Goal: Information Seeking & Learning: Learn about a topic

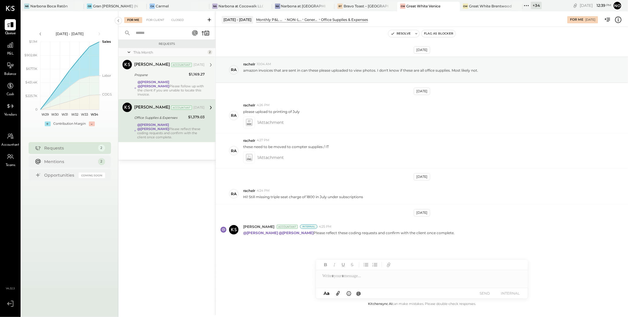
click at [156, 83] on strong "@[PERSON_NAME]" at bounding box center [154, 82] width 32 height 4
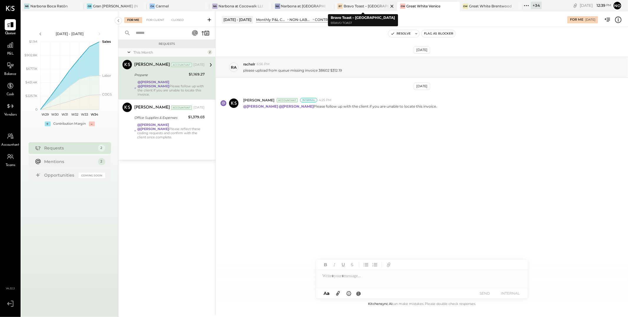
click at [367, 5] on div "Bravo Toast – [GEOGRAPHIC_DATA]" at bounding box center [366, 6] width 45 height 5
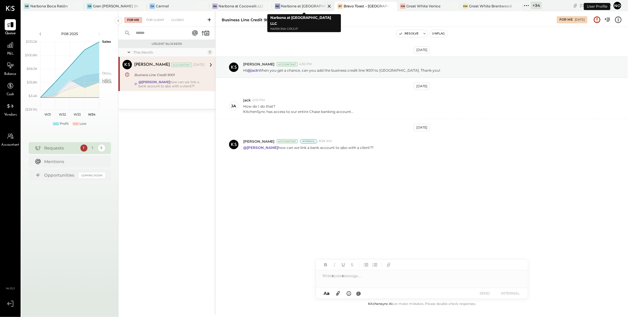
click at [297, 7] on div "Narbona at [GEOGRAPHIC_DATA] LLC" at bounding box center [303, 6] width 45 height 5
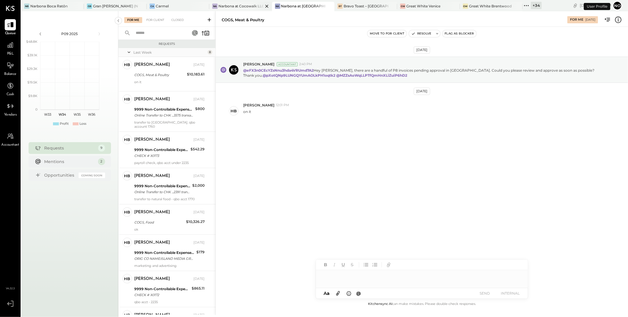
click at [233, 9] on div "Narbona at Cocowalk LLC" at bounding box center [241, 6] width 45 height 5
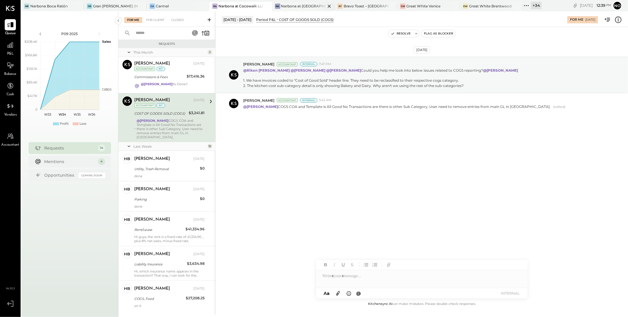
click at [291, 7] on div "Narbona at [GEOGRAPHIC_DATA] LLC" at bounding box center [303, 6] width 45 height 5
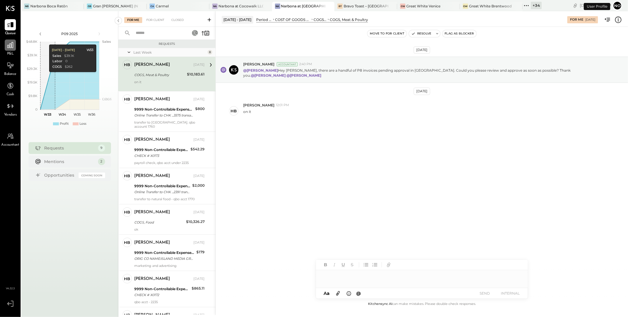
click at [10, 49] on div at bounding box center [10, 44] width 11 height 11
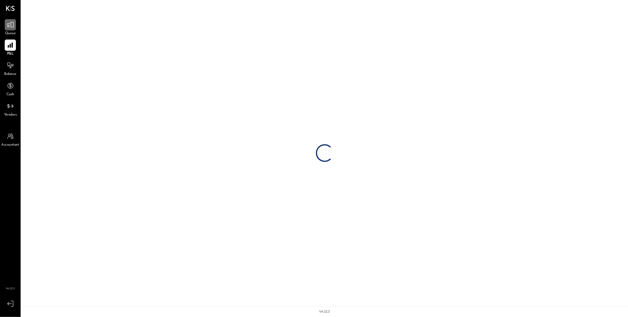
click at [6, 24] on icon at bounding box center [10, 25] width 8 height 8
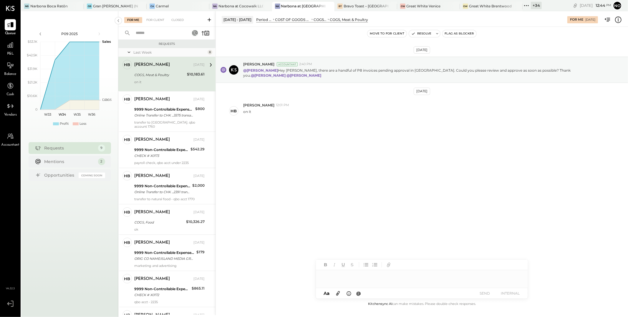
click at [152, 30] on input "text" at bounding box center [158, 33] width 53 height 10
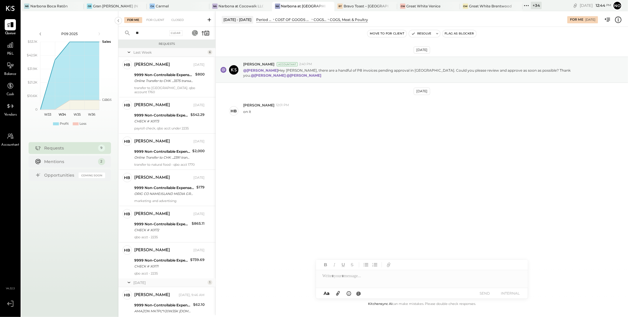
type input "*"
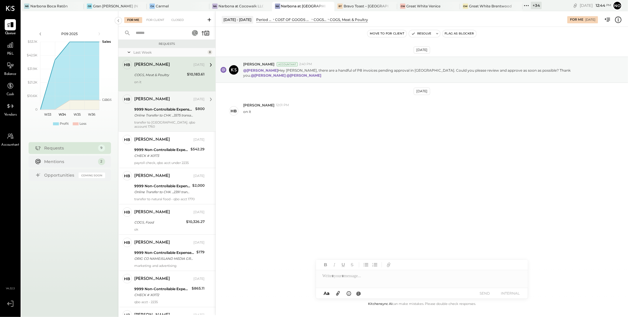
click at [172, 120] on div "[PERSON_NAME] [DATE] 9999 Non-Controllable Expenses:Other Income and Expenses:T…" at bounding box center [169, 111] width 70 height 34
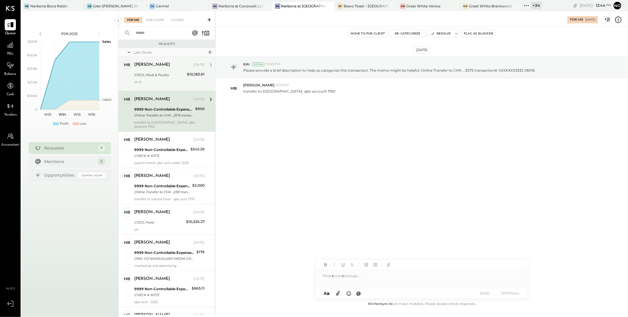
click at [163, 85] on div at bounding box center [169, 86] width 70 height 4
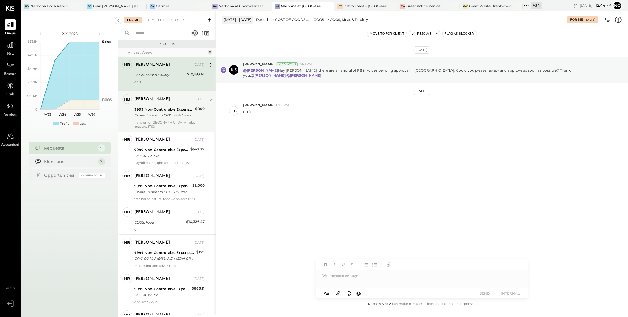
click at [155, 116] on div "Online Transfer to CHK ...3575 transaction#: XXXXXXX3332 08/06" at bounding box center [163, 115] width 59 height 6
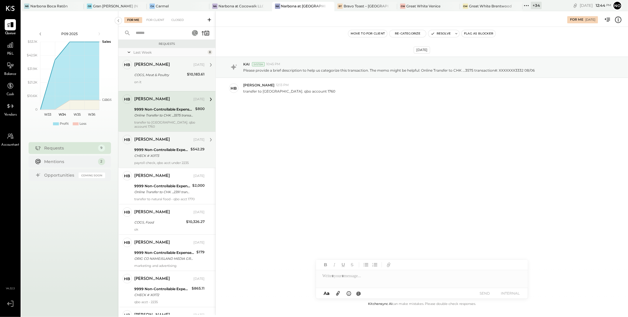
click at [155, 150] on div "9999 Non-Controllable Expenses:Other Income and Expenses:To Be Classified P&L" at bounding box center [161, 150] width 54 height 6
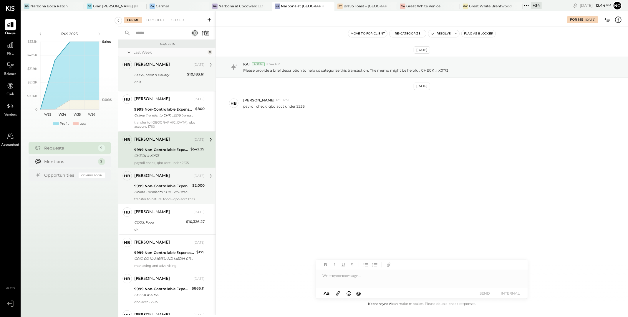
click at [155, 178] on div "[PERSON_NAME]" at bounding box center [152, 176] width 36 height 6
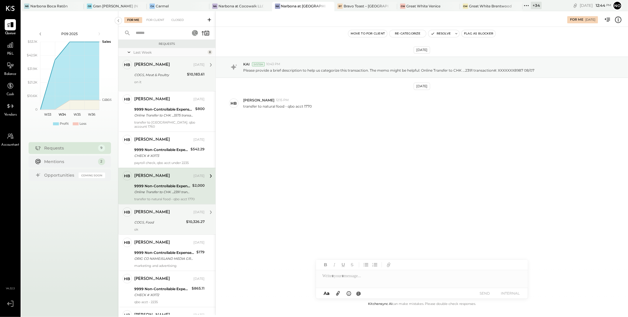
click at [152, 219] on div "COGS, Food" at bounding box center [159, 222] width 50 height 6
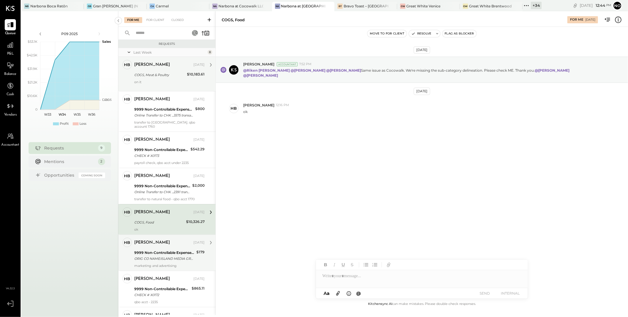
click at [153, 246] on div "[PERSON_NAME] [DATE]" at bounding box center [169, 242] width 70 height 8
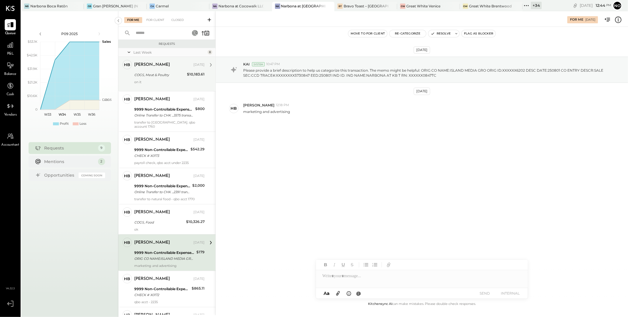
scroll to position [32, 0]
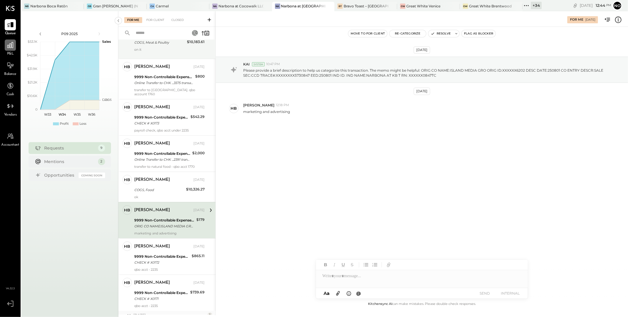
click at [10, 45] on icon at bounding box center [10, 45] width 8 height 8
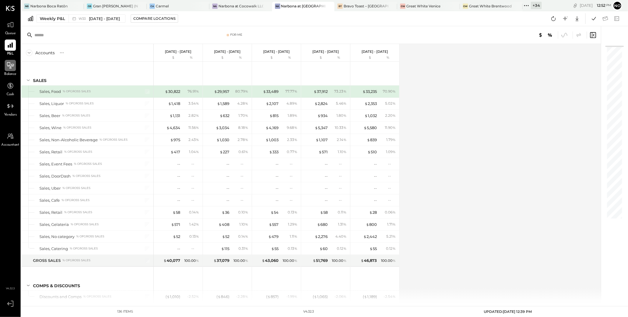
click at [6, 65] on icon at bounding box center [10, 66] width 8 height 8
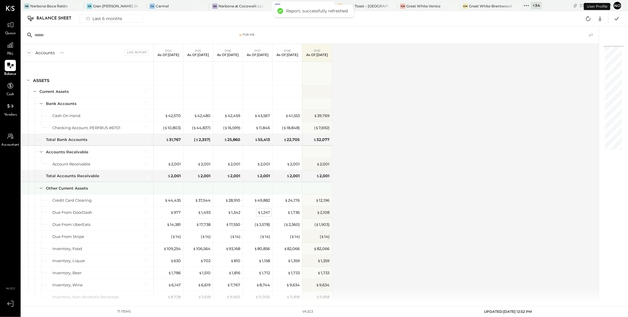
scroll to position [21, 0]
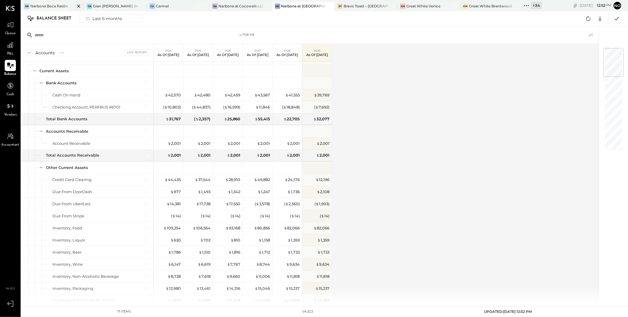
click at [51, 5] on div "Narbona Boca Ratōn" at bounding box center [48, 6] width 37 height 5
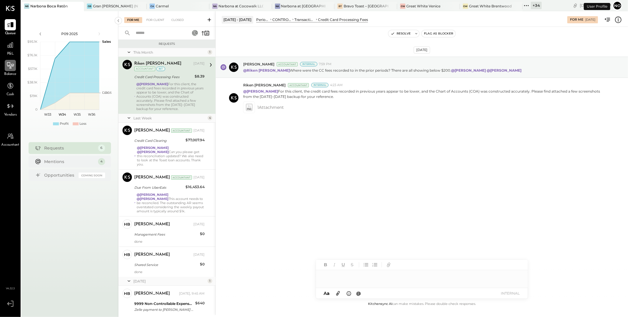
click at [7, 69] on icon at bounding box center [10, 66] width 8 height 8
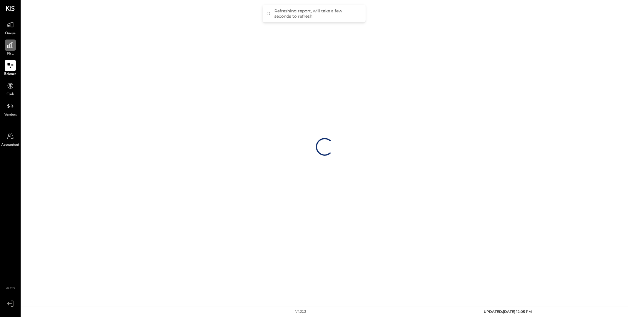
click at [11, 44] on icon at bounding box center [10, 45] width 8 height 8
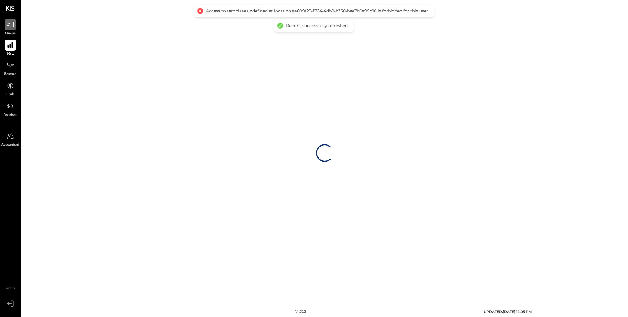
click at [13, 26] on icon at bounding box center [10, 25] width 8 height 8
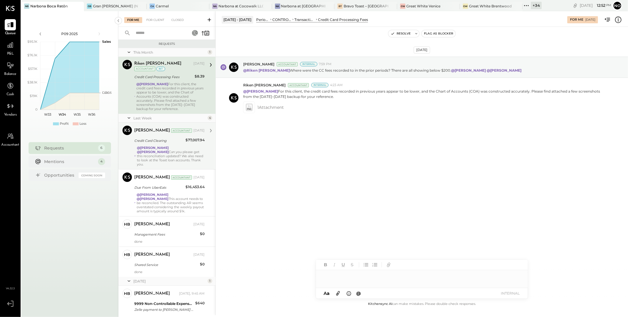
click at [174, 151] on div "@[PERSON_NAME] @[PERSON_NAME] Can you please get this reconciliation updated? W…" at bounding box center [171, 155] width 68 height 21
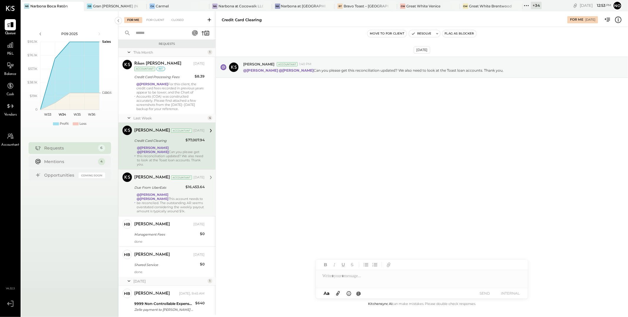
click at [164, 193] on strong "@[PERSON_NAME]" at bounding box center [153, 194] width 32 height 4
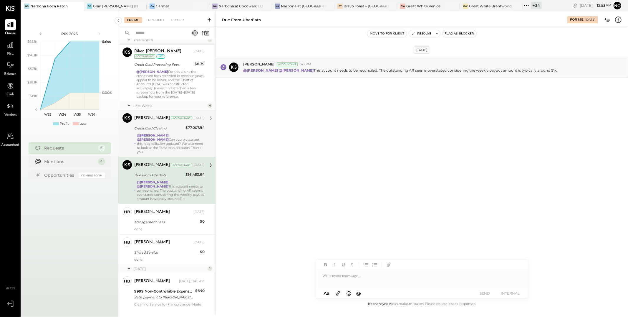
scroll to position [29, 0]
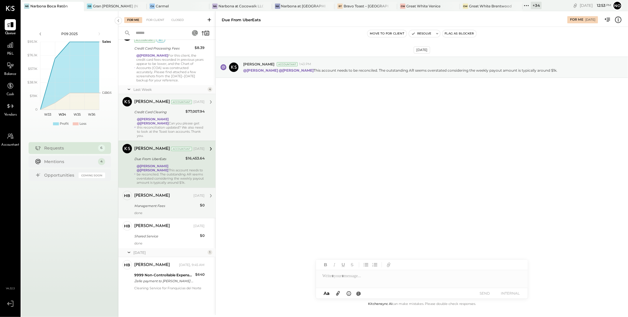
click at [162, 203] on div "Management Fees" at bounding box center [166, 205] width 64 height 7
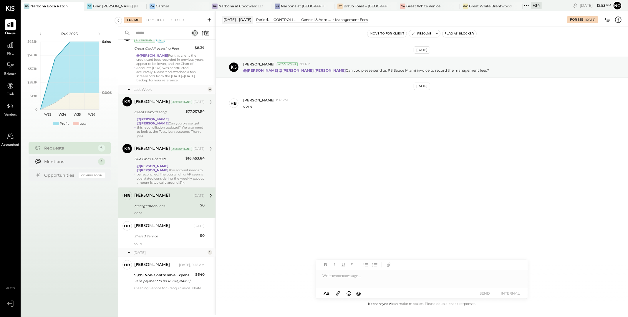
click at [163, 176] on div "@[PERSON_NAME] @[PERSON_NAME] This account needs to be reconciled. The outstand…" at bounding box center [171, 174] width 68 height 21
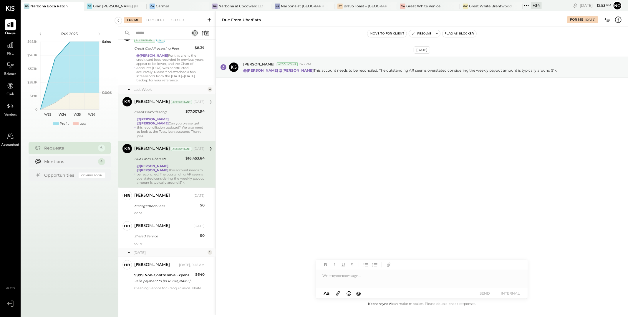
click at [163, 121] on div "@[PERSON_NAME] @[PERSON_NAME] Can you please get this reconciliation updated? W…" at bounding box center [171, 127] width 68 height 21
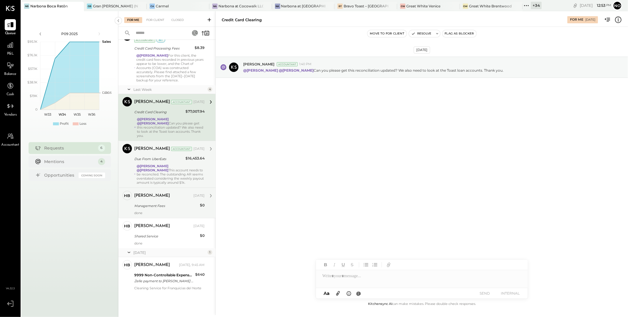
click at [157, 201] on div "[PERSON_NAME] [DATE] Management Fees $0 done" at bounding box center [169, 203] width 70 height 24
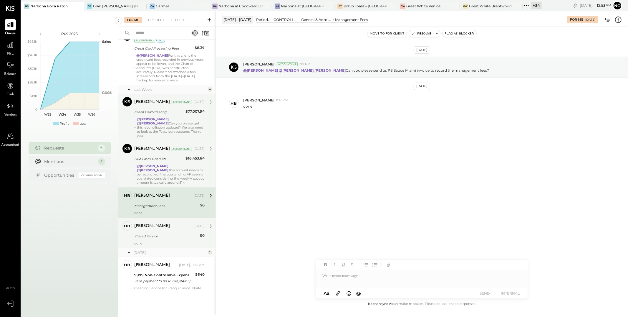
click at [158, 229] on div "[PERSON_NAME] [DATE]" at bounding box center [169, 226] width 70 height 8
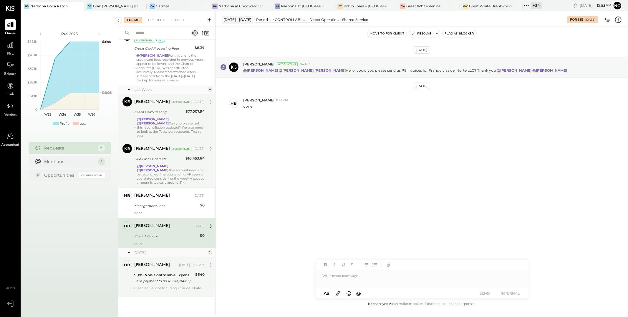
click at [151, 284] on div "9999 Non-Controllable Expenses:Other Income and Expenses:To Be Classified P&L Z…" at bounding box center [163, 277] width 59 height 13
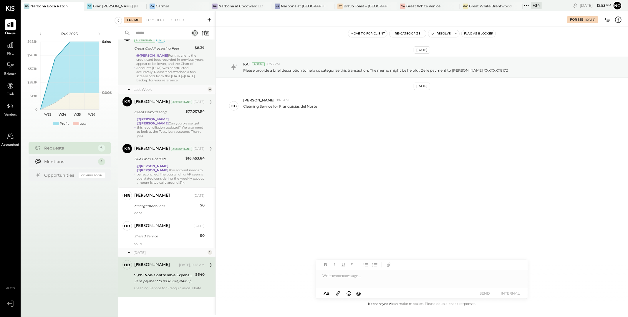
click at [154, 68] on div "@[PERSON_NAME] For this client, the credit card fees recorded in previous years…" at bounding box center [170, 67] width 68 height 29
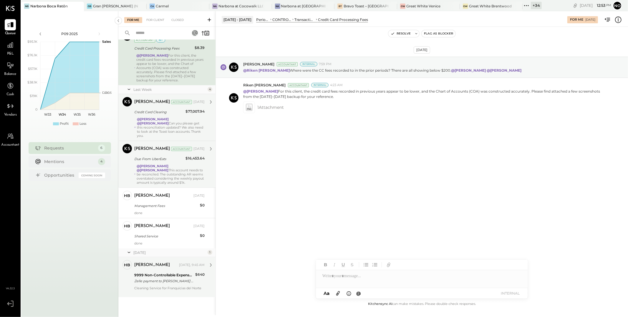
click at [147, 278] on div "Zelle payment to [PERSON_NAME] XXXXXXX8172" at bounding box center [163, 281] width 59 height 6
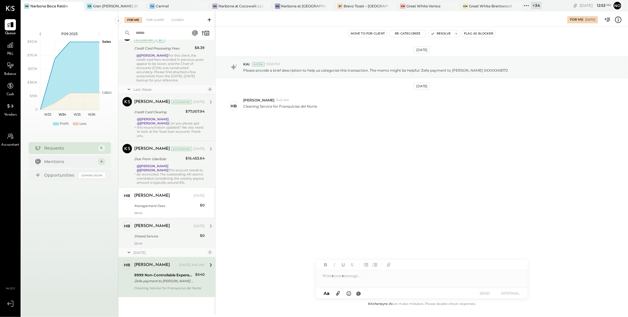
click at [148, 227] on div "[PERSON_NAME]" at bounding box center [152, 226] width 36 height 6
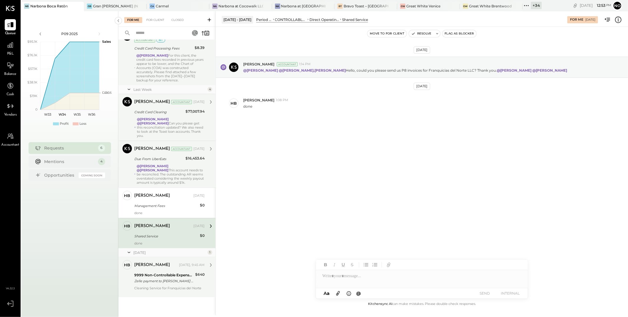
click at [166, 274] on div "9999 Non-Controllable Expenses:Other Income and Expenses:To Be Classified P&L" at bounding box center [163, 275] width 59 height 6
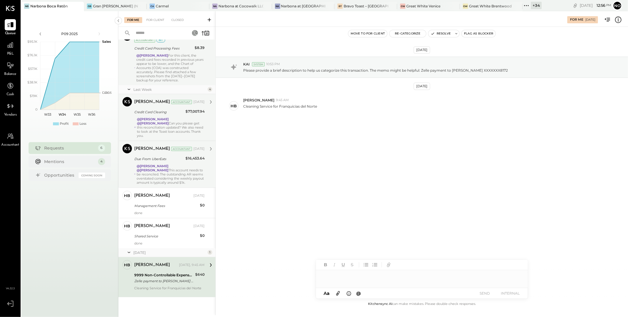
click at [331, 277] on div at bounding box center [422, 276] width 212 height 12
click at [149, 234] on div "Shared Service" at bounding box center [166, 236] width 64 height 6
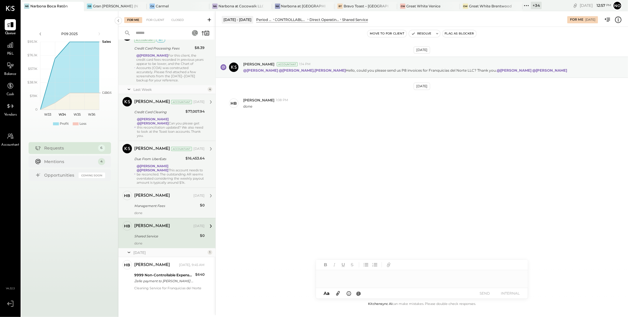
click at [153, 205] on div "Management Fees" at bounding box center [166, 206] width 64 height 6
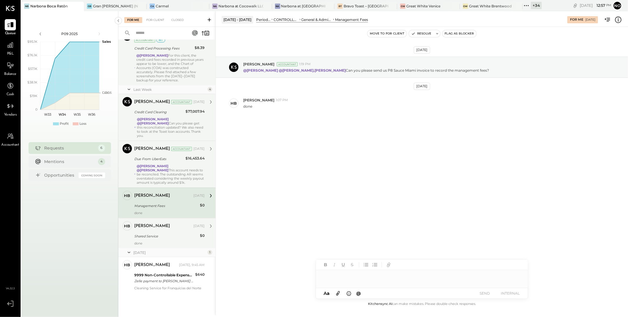
click at [155, 231] on div "[PERSON_NAME] [DATE] Shared Service $0 done" at bounding box center [169, 233] width 70 height 24
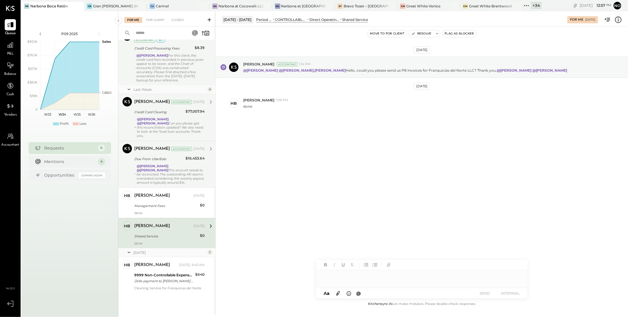
drag, startPoint x: 158, startPoint y: 171, endPoint x: 163, endPoint y: 141, distance: 30.7
click at [159, 171] on div "@[PERSON_NAME] @[PERSON_NAME] This account needs to be reconciled. The outstand…" at bounding box center [171, 174] width 68 height 21
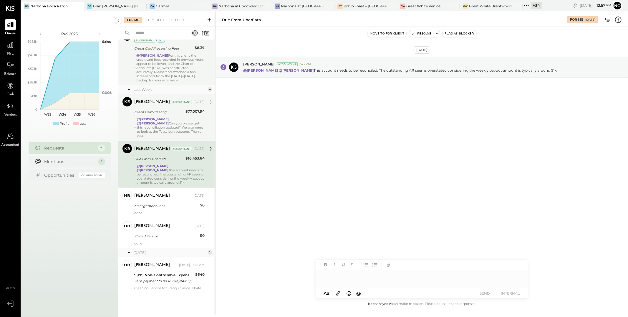
click at [166, 119] on strong "@[PERSON_NAME]" at bounding box center [153, 119] width 32 height 4
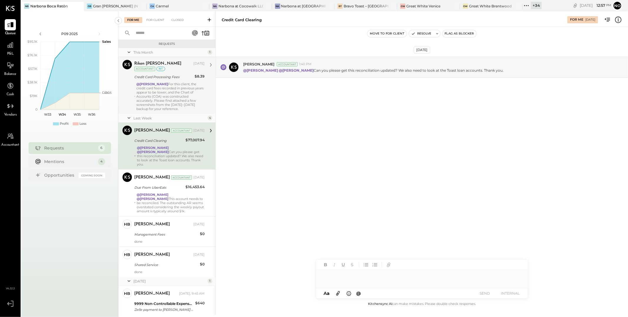
click at [163, 87] on div "@[PERSON_NAME] For this client, the credit card fees recorded in previous years…" at bounding box center [170, 96] width 68 height 29
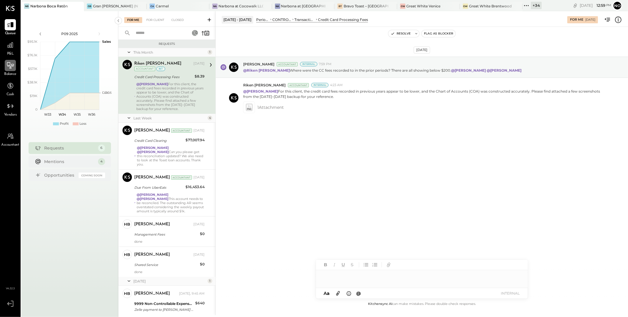
click at [10, 68] on icon at bounding box center [10, 66] width 8 height 8
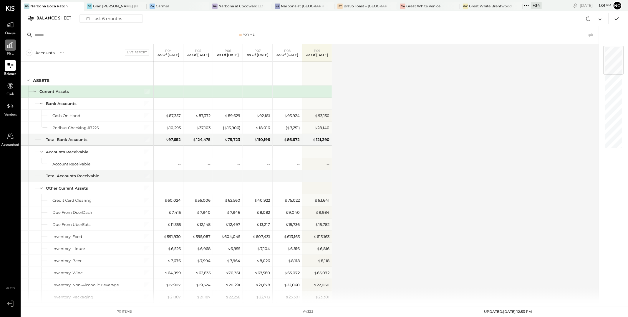
click at [9, 43] on icon at bounding box center [10, 45] width 8 height 8
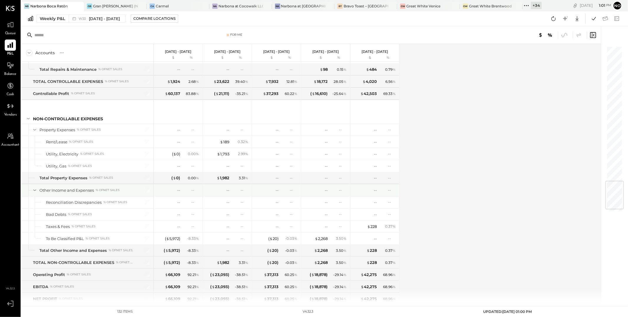
scroll to position [1164, 0]
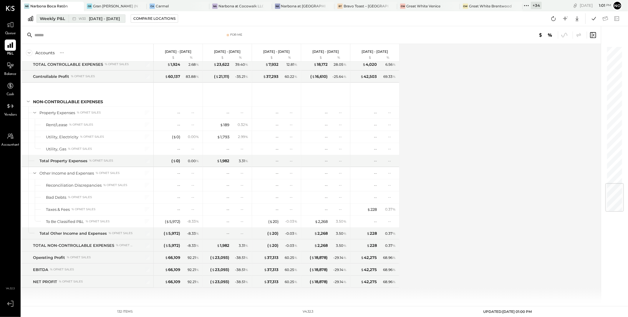
click at [91, 19] on span "[DATE] - [DATE]" at bounding box center [104, 19] width 31 height 6
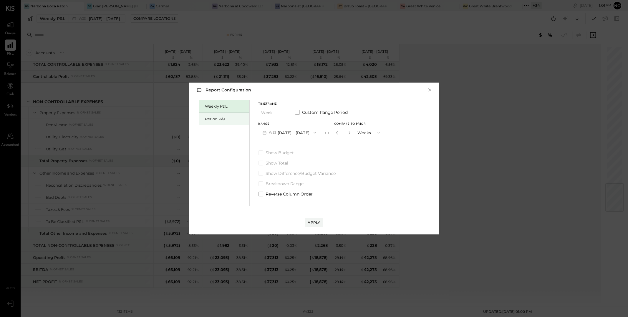
click at [211, 116] on div "Period P&L" at bounding box center [225, 119] width 41 height 6
click at [309, 129] on button "P09 [DATE] - [DATE]" at bounding box center [289, 132] width 61 height 11
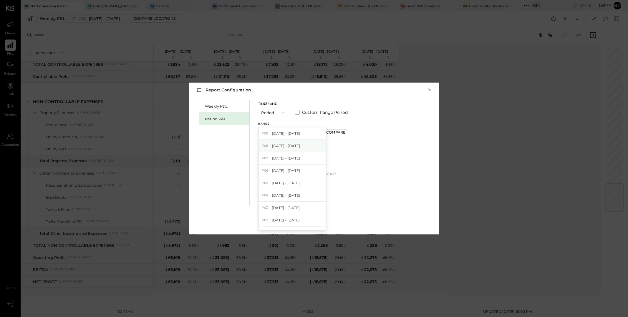
click at [291, 147] on span "[DATE] - [DATE]" at bounding box center [286, 145] width 28 height 5
click at [345, 128] on div "Range P08 [DATE] - [DATE] Compare" at bounding box center [304, 130] width 90 height 15
click at [345, 133] on div "Compare" at bounding box center [335, 132] width 19 height 5
click at [351, 134] on icon "button" at bounding box center [349, 133] width 4 height 4
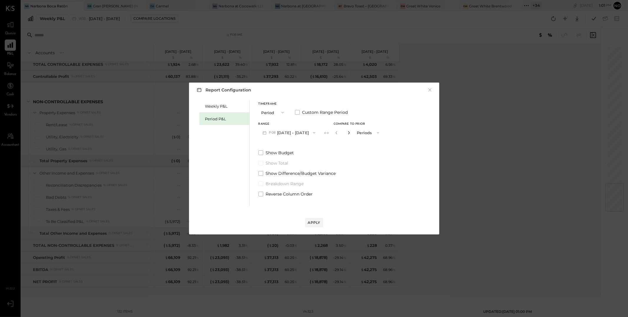
type input "*"
click at [316, 222] on div "Apply" at bounding box center [314, 222] width 12 height 5
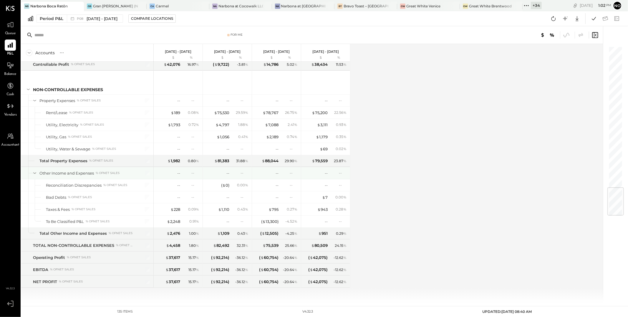
scroll to position [1192, 0]
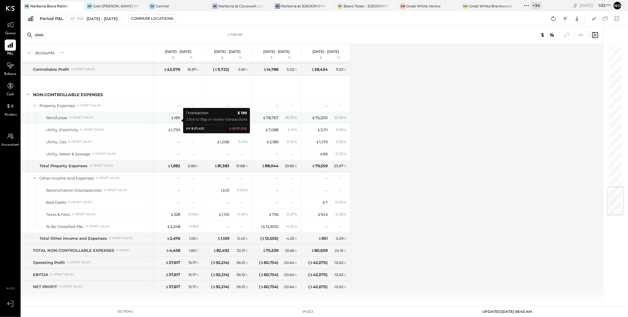
click at [176, 120] on div "$ 189" at bounding box center [175, 118] width 9 height 6
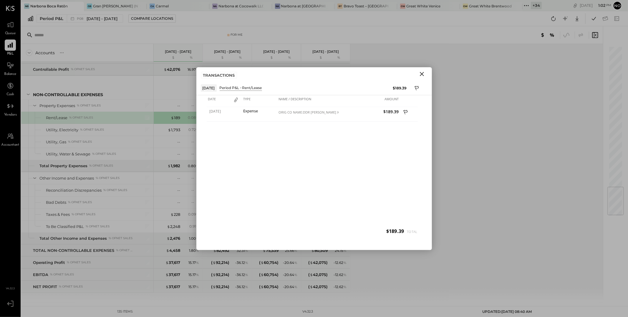
click at [423, 74] on icon "Close" at bounding box center [421, 73] width 7 height 7
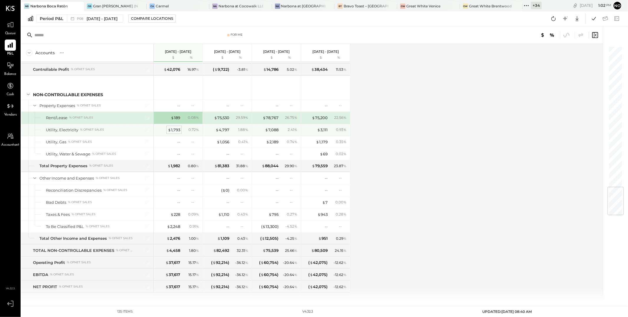
click at [170, 132] on span "$" at bounding box center [169, 129] width 3 height 5
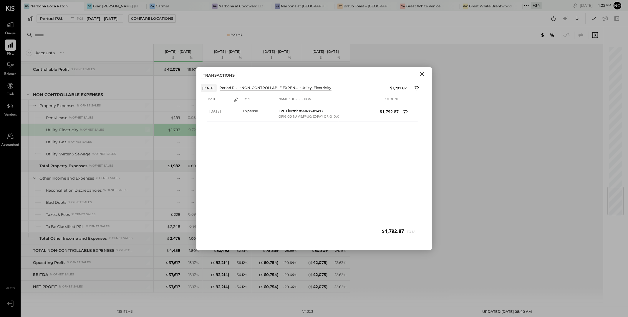
click at [422, 75] on icon "Close" at bounding box center [421, 73] width 7 height 7
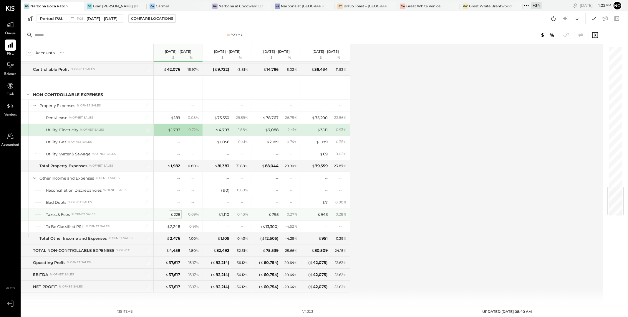
click at [174, 217] on div "$ 228" at bounding box center [176, 214] width 10 height 6
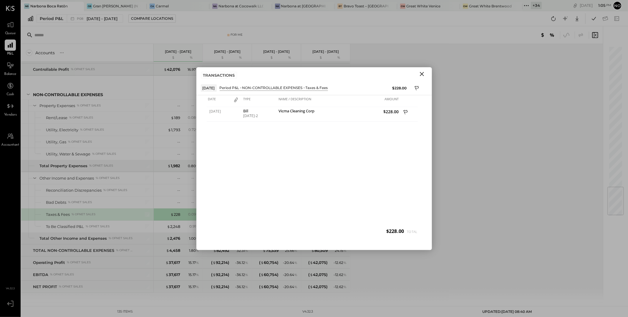
click at [423, 74] on icon "Close" at bounding box center [421, 73] width 7 height 7
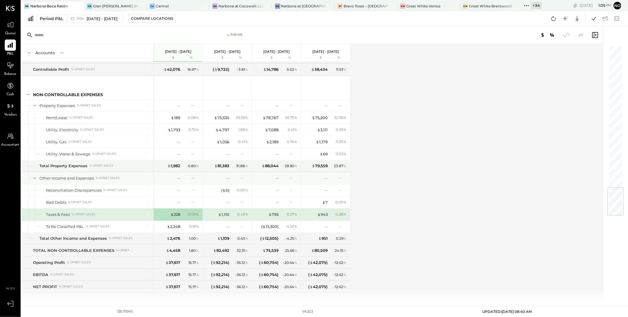
scroll to position [1200, 0]
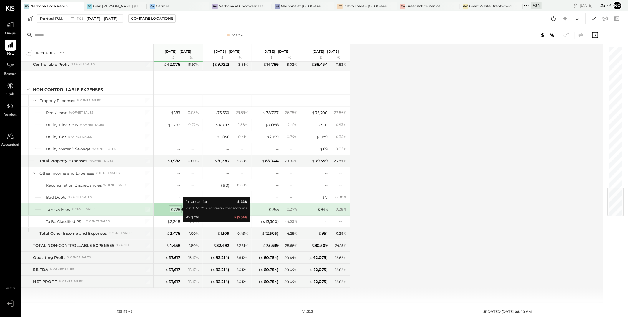
click at [175, 210] on div "$ 228" at bounding box center [176, 209] width 10 height 6
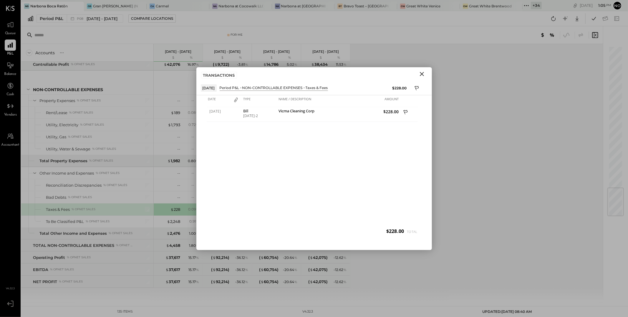
click at [424, 75] on icon "Close" at bounding box center [421, 73] width 7 height 7
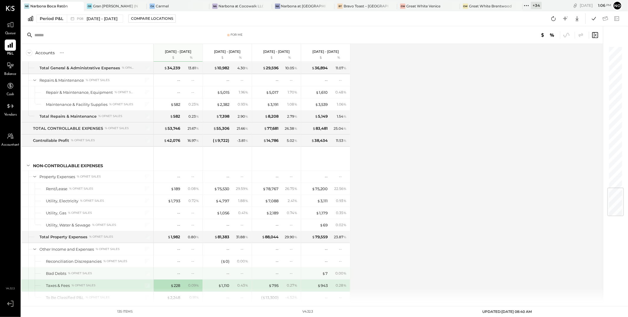
scroll to position [1200, 0]
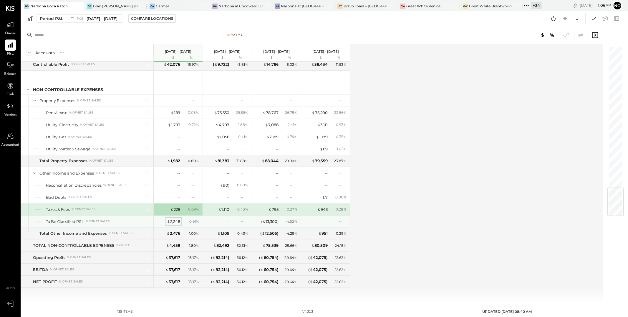
click at [174, 222] on div "$ 2,248" at bounding box center [173, 222] width 13 height 6
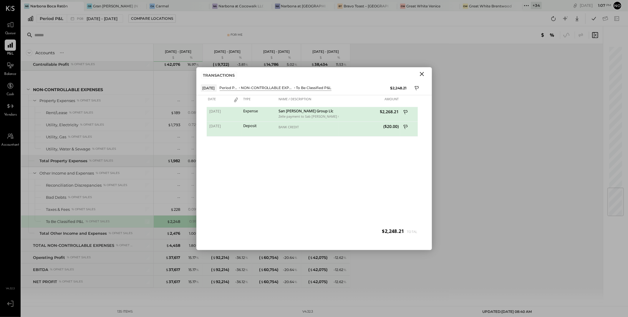
click at [423, 73] on icon "Close" at bounding box center [421, 73] width 7 height 7
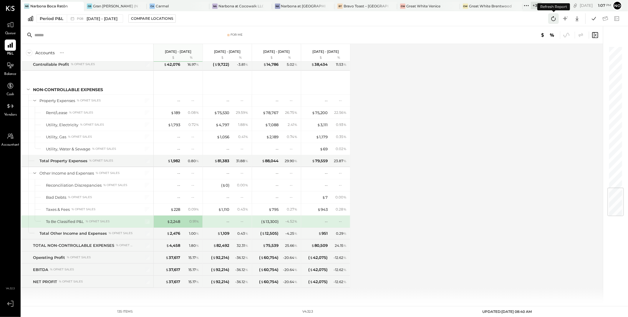
click at [554, 20] on icon at bounding box center [554, 19] width 8 height 8
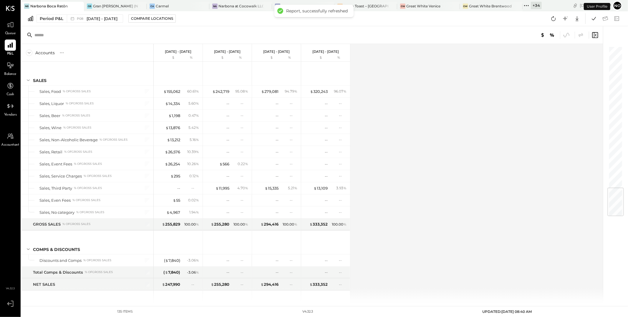
scroll to position [1200, 0]
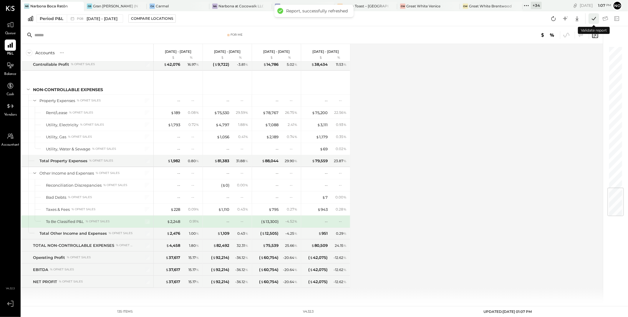
click at [597, 19] on icon at bounding box center [594, 19] width 8 height 8
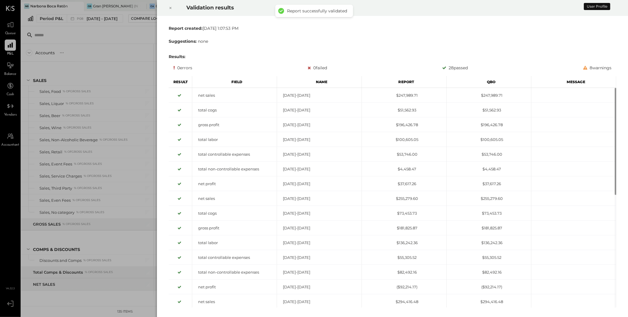
scroll to position [1200, 0]
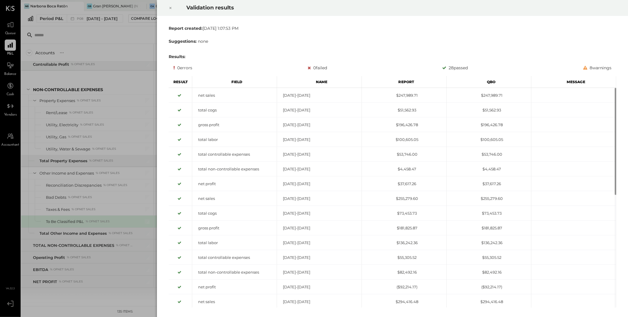
click at [171, 9] on icon at bounding box center [171, 7] width 4 height 7
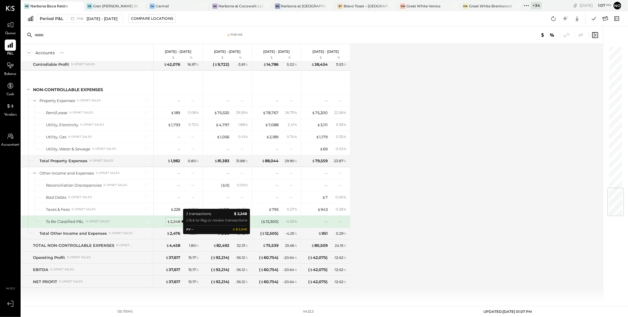
click at [176, 220] on div "$ 2,248" at bounding box center [173, 222] width 13 height 6
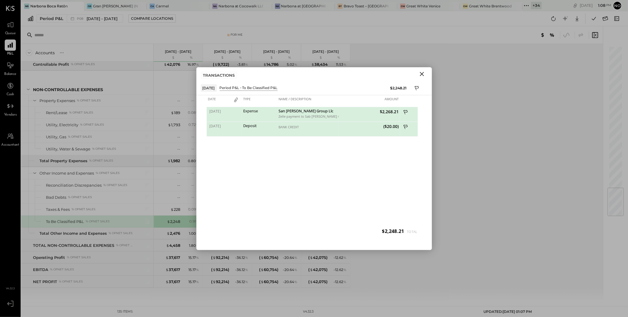
click at [421, 74] on icon "Close" at bounding box center [422, 74] width 4 height 4
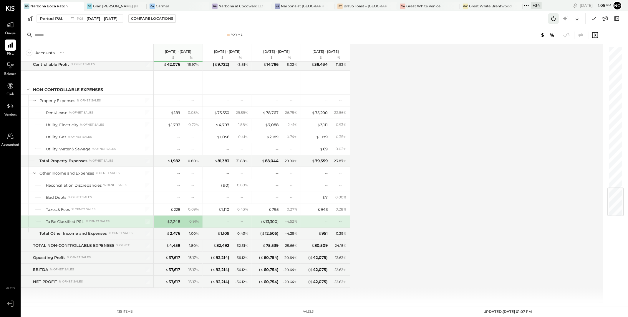
click at [557, 20] on icon at bounding box center [554, 19] width 8 height 8
click at [551, 18] on icon at bounding box center [554, 19] width 8 height 8
click at [458, 22] on div "Period P&L P08 Jul 14 - Aug 10, 2025 Compare Locations Google Sheets Excel" at bounding box center [324, 18] width 607 height 15
click at [9, 67] on icon at bounding box center [10, 66] width 8 height 8
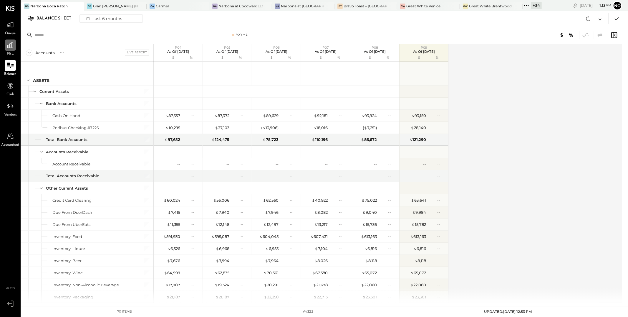
click at [8, 47] on icon at bounding box center [10, 45] width 6 height 6
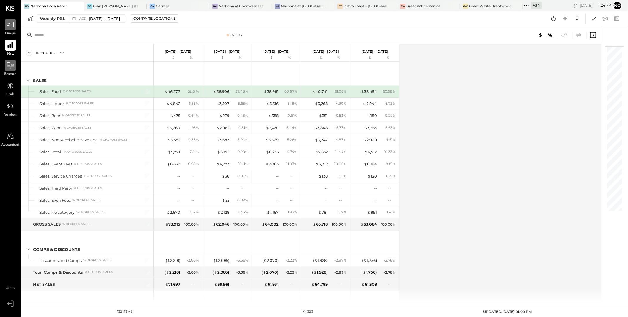
click at [11, 27] on icon at bounding box center [10, 25] width 8 height 8
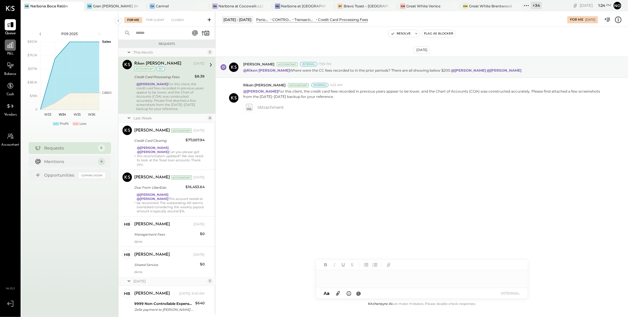
click at [9, 47] on icon at bounding box center [10, 45] width 6 height 6
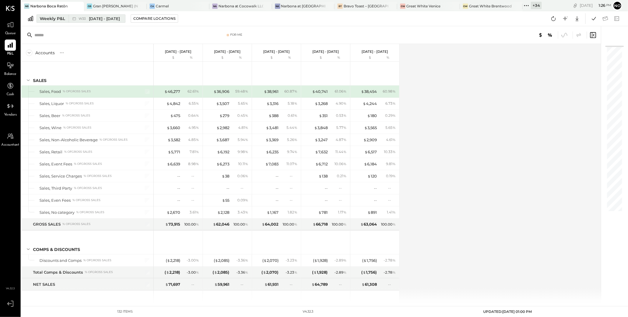
click at [115, 18] on span "[DATE] - [DATE]" at bounding box center [104, 19] width 31 height 6
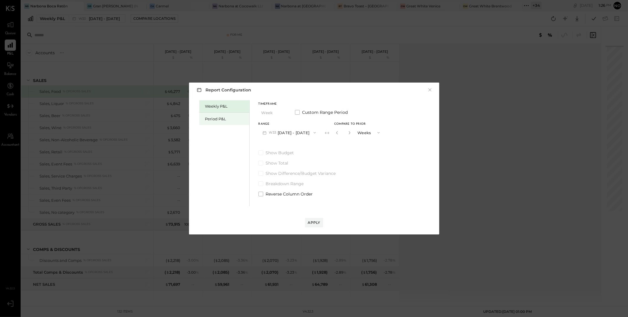
click at [215, 121] on div "Period P&L" at bounding box center [225, 119] width 41 height 6
click at [302, 131] on button "P09 [DATE] - [DATE]" at bounding box center [289, 132] width 61 height 11
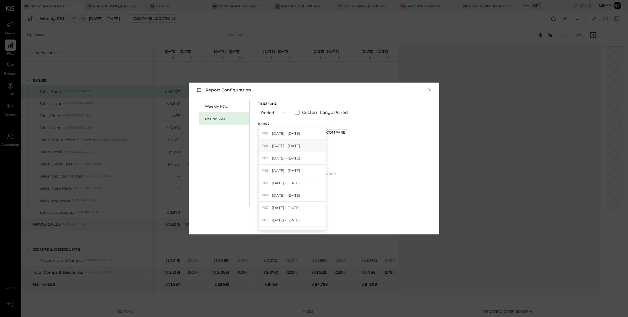
click at [294, 147] on span "[DATE] - [DATE]" at bounding box center [286, 145] width 28 height 5
click at [314, 220] on div "Apply" at bounding box center [314, 222] width 12 height 5
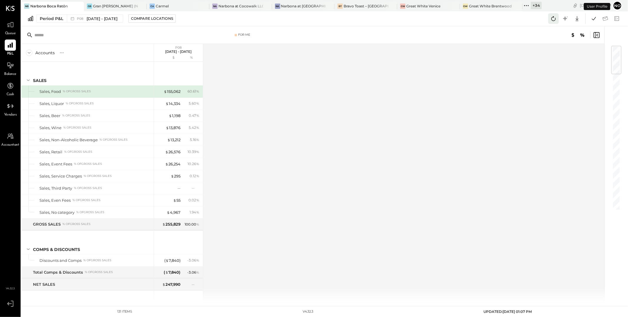
click at [558, 19] on button at bounding box center [553, 18] width 11 height 11
click at [592, 19] on icon at bounding box center [594, 19] width 8 height 8
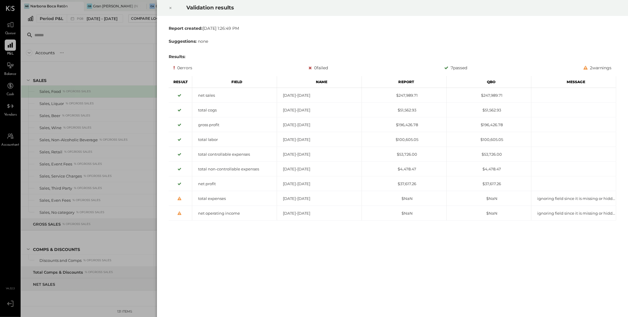
click at [172, 8] on icon at bounding box center [171, 7] width 4 height 7
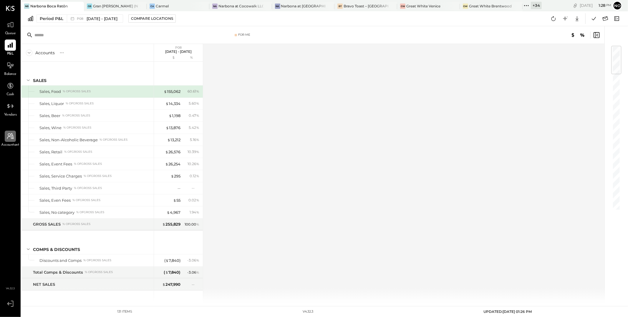
click at [12, 138] on icon at bounding box center [10, 136] width 8 height 8
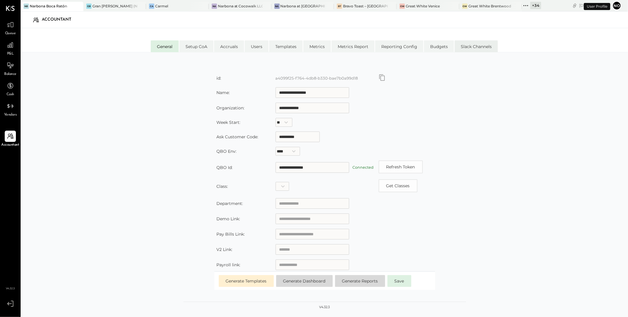
click at [482, 46] on li "Slack Channels" at bounding box center [476, 46] width 43 height 12
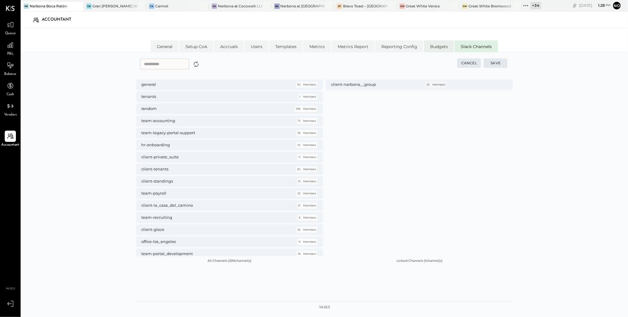
click at [441, 46] on li "Budgets" at bounding box center [439, 46] width 30 height 12
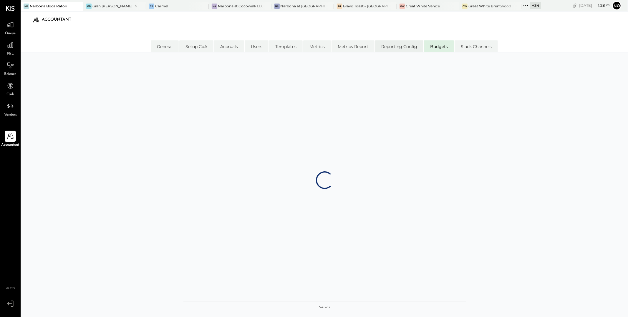
click at [406, 46] on li "Reporting Config" at bounding box center [399, 46] width 48 height 12
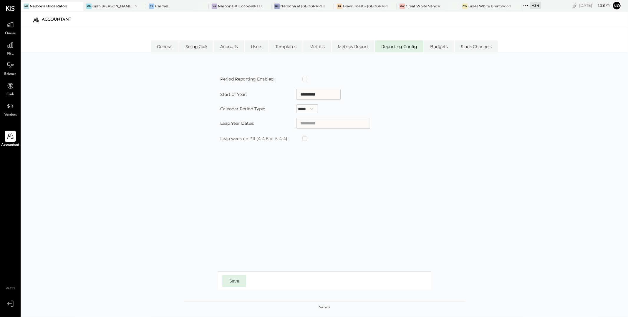
type input "**********"
select select "*****"
type input "**********"
click at [344, 45] on li "Metrics Report" at bounding box center [353, 46] width 43 height 12
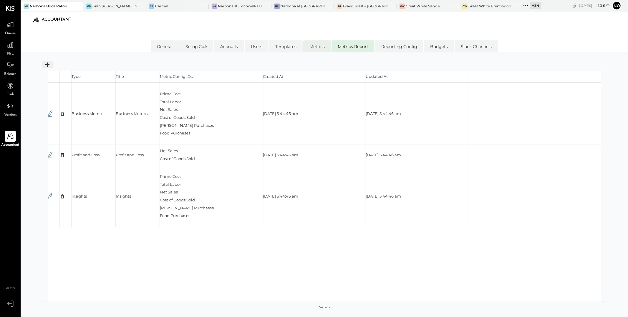
click at [312, 48] on li "Metrics" at bounding box center [317, 46] width 28 height 12
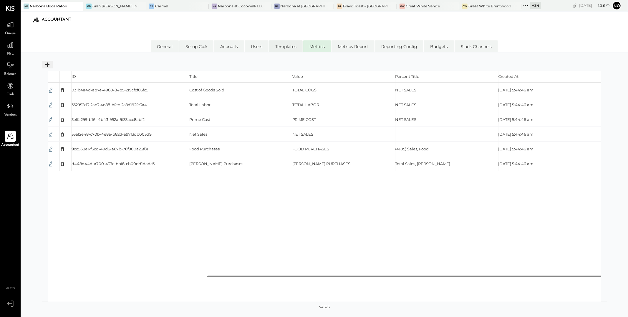
click at [282, 47] on li "Templates" at bounding box center [286, 46] width 34 height 12
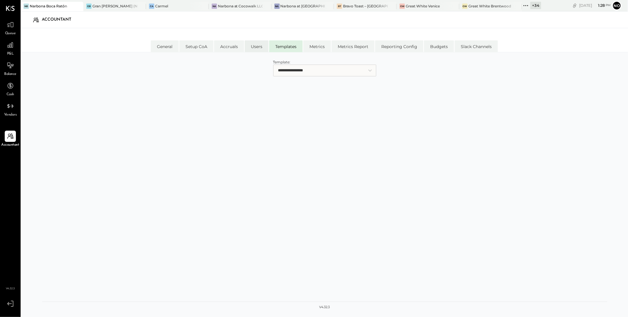
click at [252, 48] on li "Users" at bounding box center [257, 46] width 24 height 12
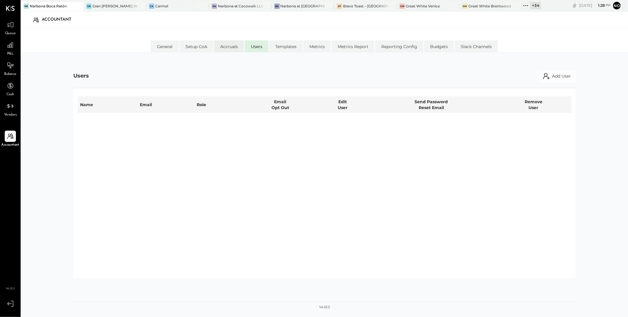
select select "*****"
select select "********"
select select "*****"
select select "********"
select select "*****"
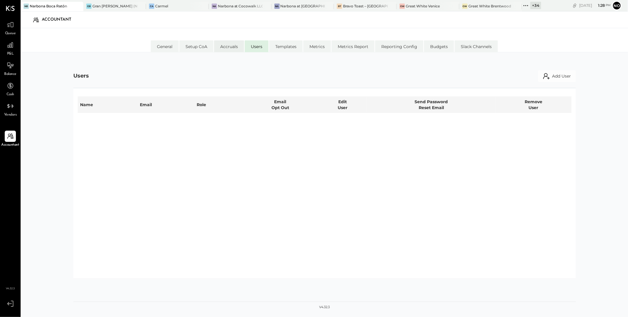
select select "**********"
select select "*****"
select select "**********"
select select "*****"
select select "********"
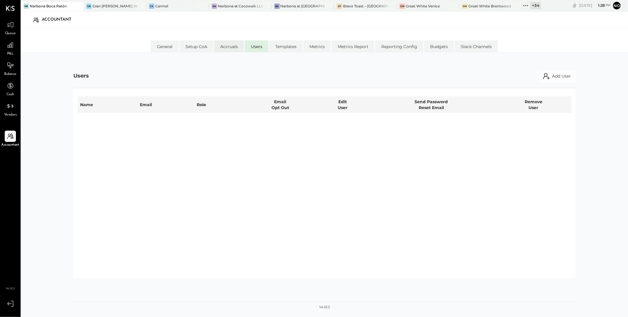
select select "*****"
select select "********"
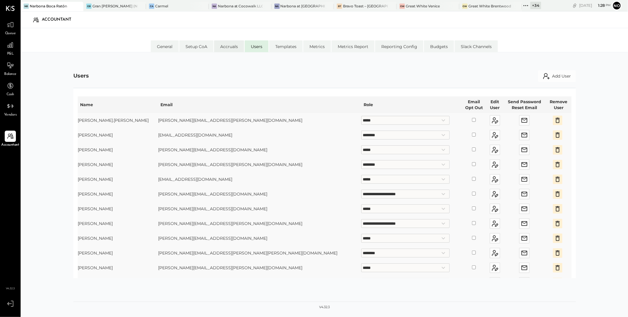
click at [224, 49] on li "Accruals" at bounding box center [229, 46] width 30 height 12
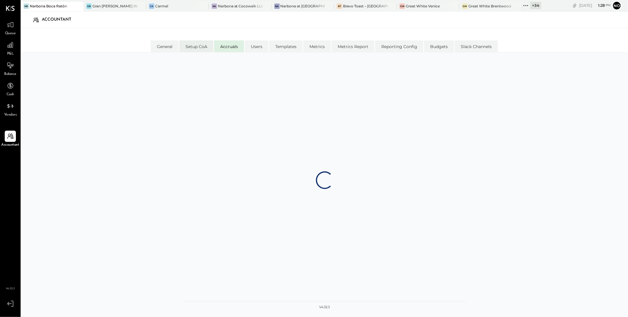
click at [193, 49] on li "Setup CoA" at bounding box center [196, 46] width 34 height 12
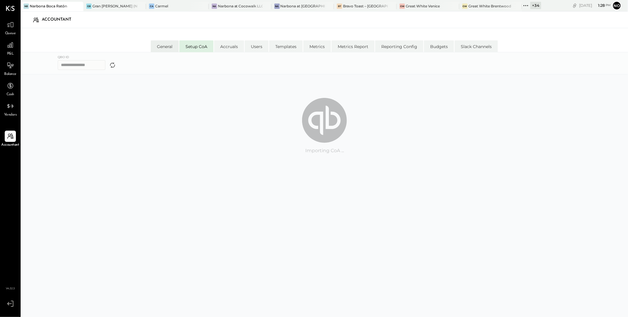
click at [157, 48] on li "General" at bounding box center [165, 46] width 28 height 12
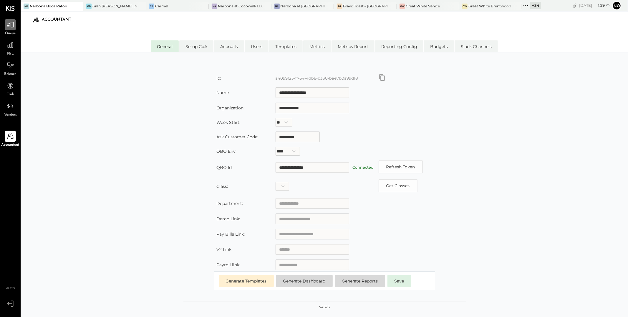
click at [8, 30] on div at bounding box center [10, 24] width 11 height 11
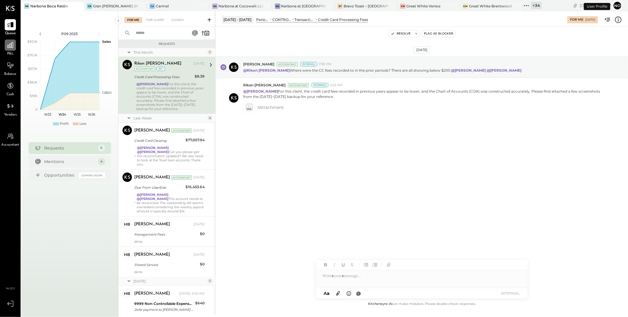
click at [9, 47] on icon at bounding box center [10, 45] width 8 height 8
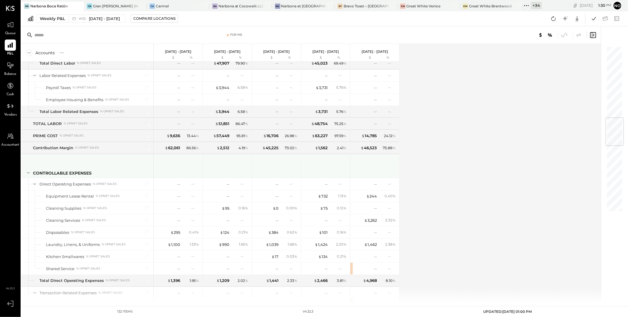
scroll to position [678, 0]
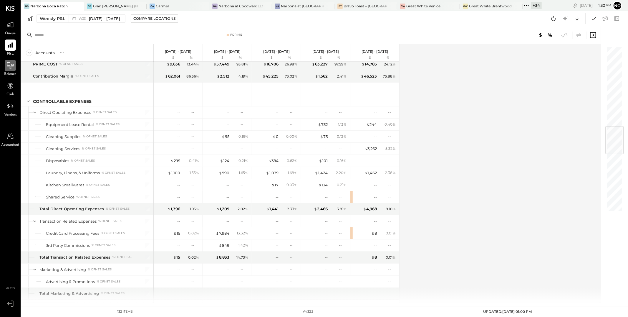
click at [11, 66] on icon at bounding box center [10, 66] width 8 height 8
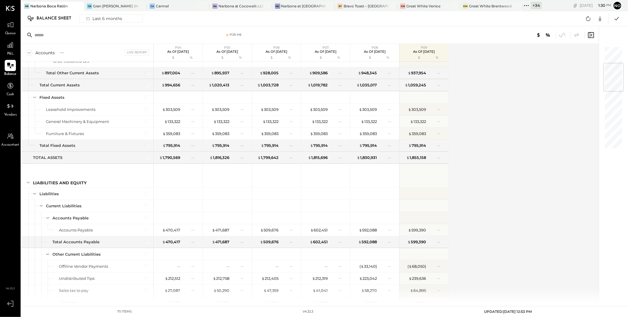
scroll to position [110, 0]
